Goal: Task Accomplishment & Management: Use online tool/utility

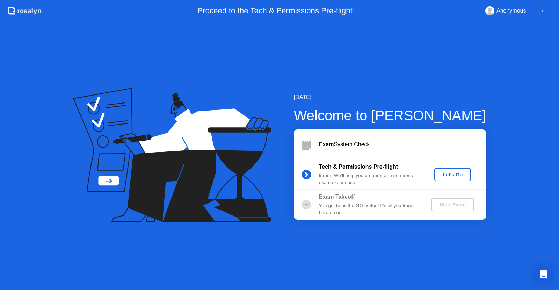
click at [453, 175] on div "Let's Go" at bounding box center [452, 175] width 31 height 6
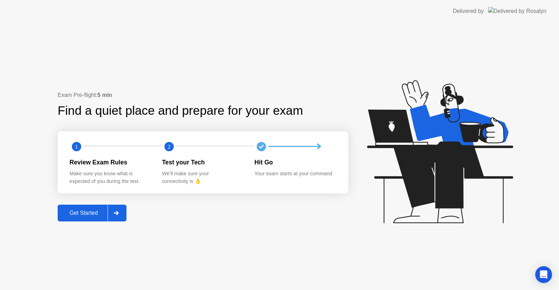
click at [81, 212] on div "Get Started" at bounding box center [84, 213] width 48 height 6
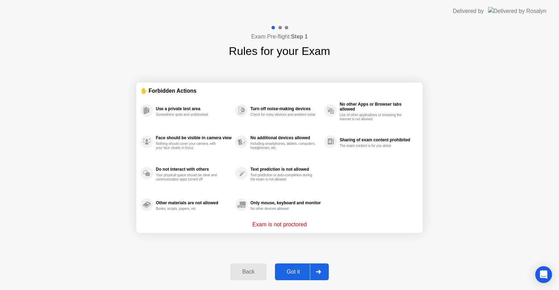
click at [296, 271] on div "Got it" at bounding box center [293, 271] width 33 height 6
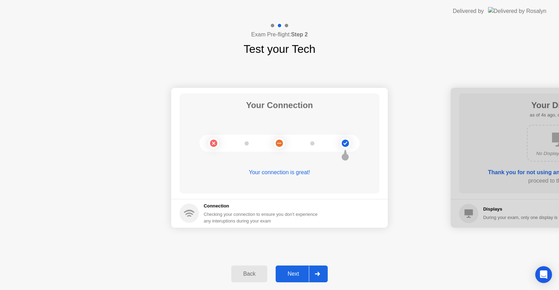
click at [296, 271] on div "Next" at bounding box center [293, 273] width 31 height 6
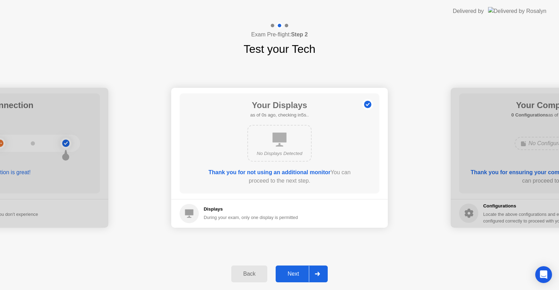
click at [296, 271] on div "Next" at bounding box center [293, 273] width 31 height 6
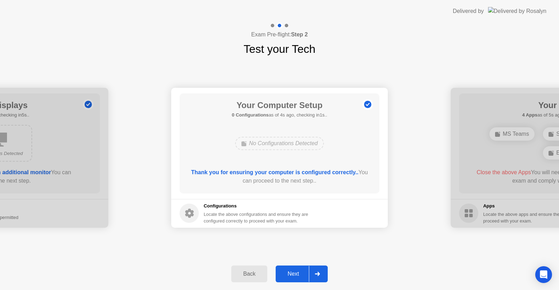
click at [296, 271] on div "Next" at bounding box center [293, 273] width 31 height 6
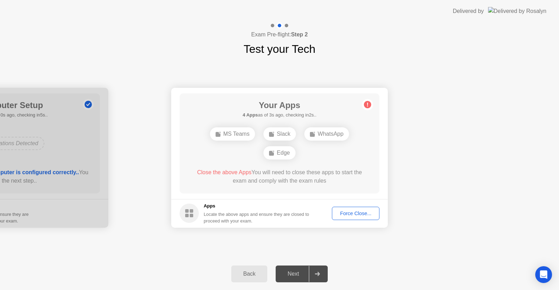
click at [343, 209] on button "Force Close..." at bounding box center [356, 212] width 48 height 13
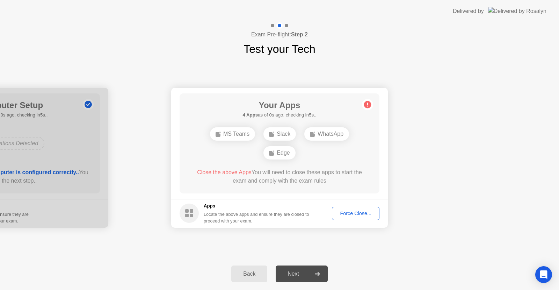
click at [293, 271] on div "Next" at bounding box center [293, 273] width 31 height 6
click at [346, 215] on div "Force Close..." at bounding box center [355, 213] width 43 height 6
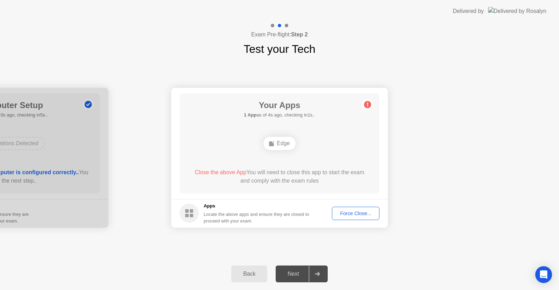
click at [347, 211] on div "Force Close..." at bounding box center [355, 213] width 43 height 6
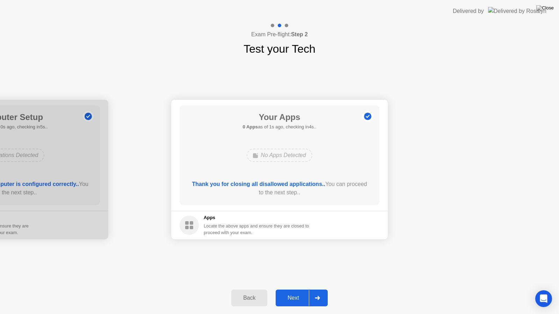
click at [301, 289] on div "Next" at bounding box center [293, 298] width 31 height 6
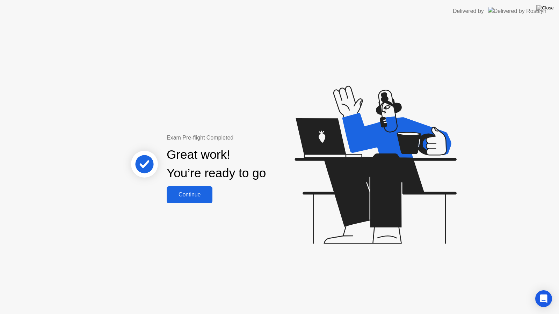
click at [189, 197] on div "Continue" at bounding box center [190, 195] width 42 height 6
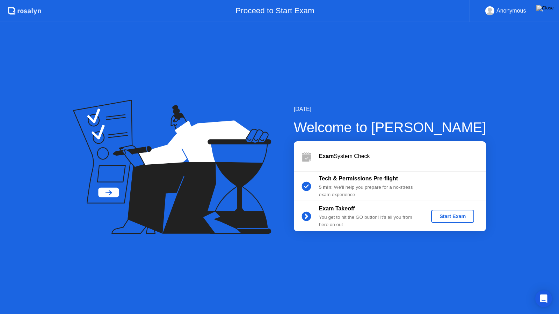
click at [457, 216] on div "Start Exam" at bounding box center [452, 217] width 37 height 6
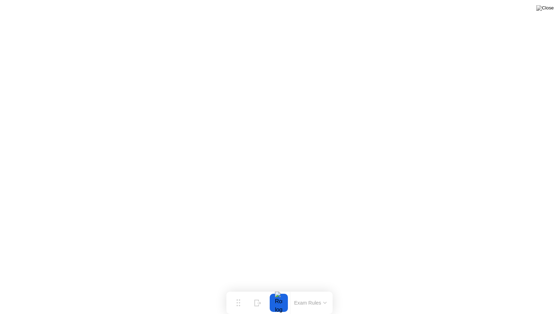
click at [313, 289] on button "Exam Rules" at bounding box center [310, 303] width 37 height 6
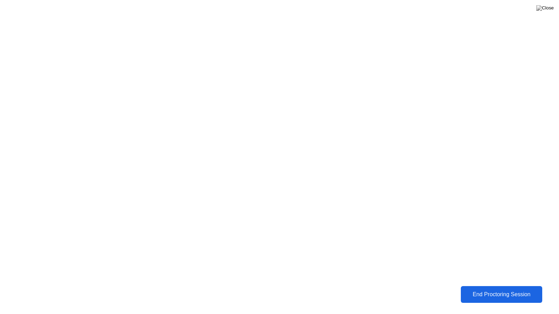
click at [490, 289] on button "End Proctoring Session" at bounding box center [501, 294] width 82 height 17
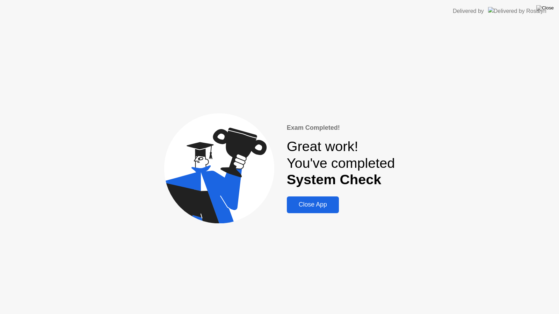
click at [314, 205] on div "Close App" at bounding box center [313, 204] width 48 height 7
